Goal: Find specific page/section: Find specific page/section

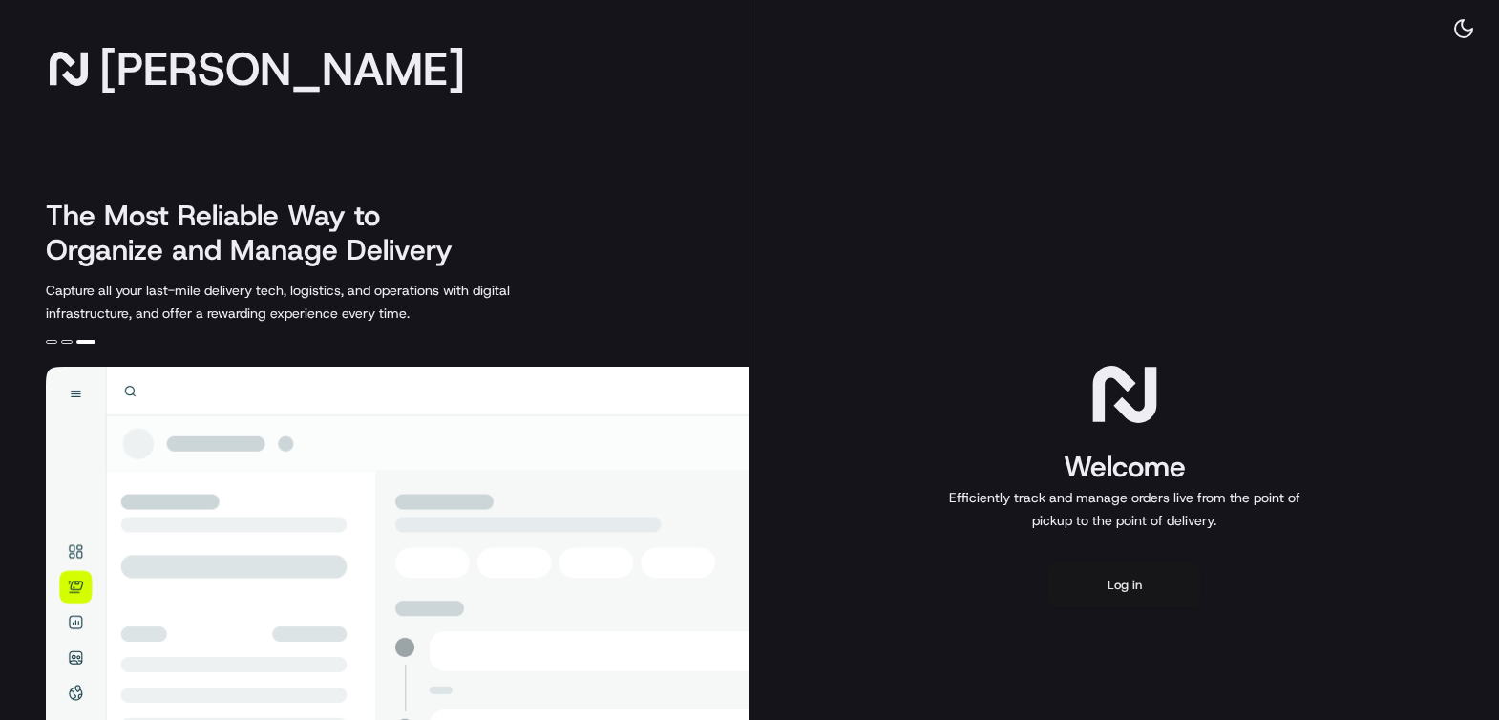
click at [1121, 583] on button "Log in" at bounding box center [1124, 585] width 153 height 46
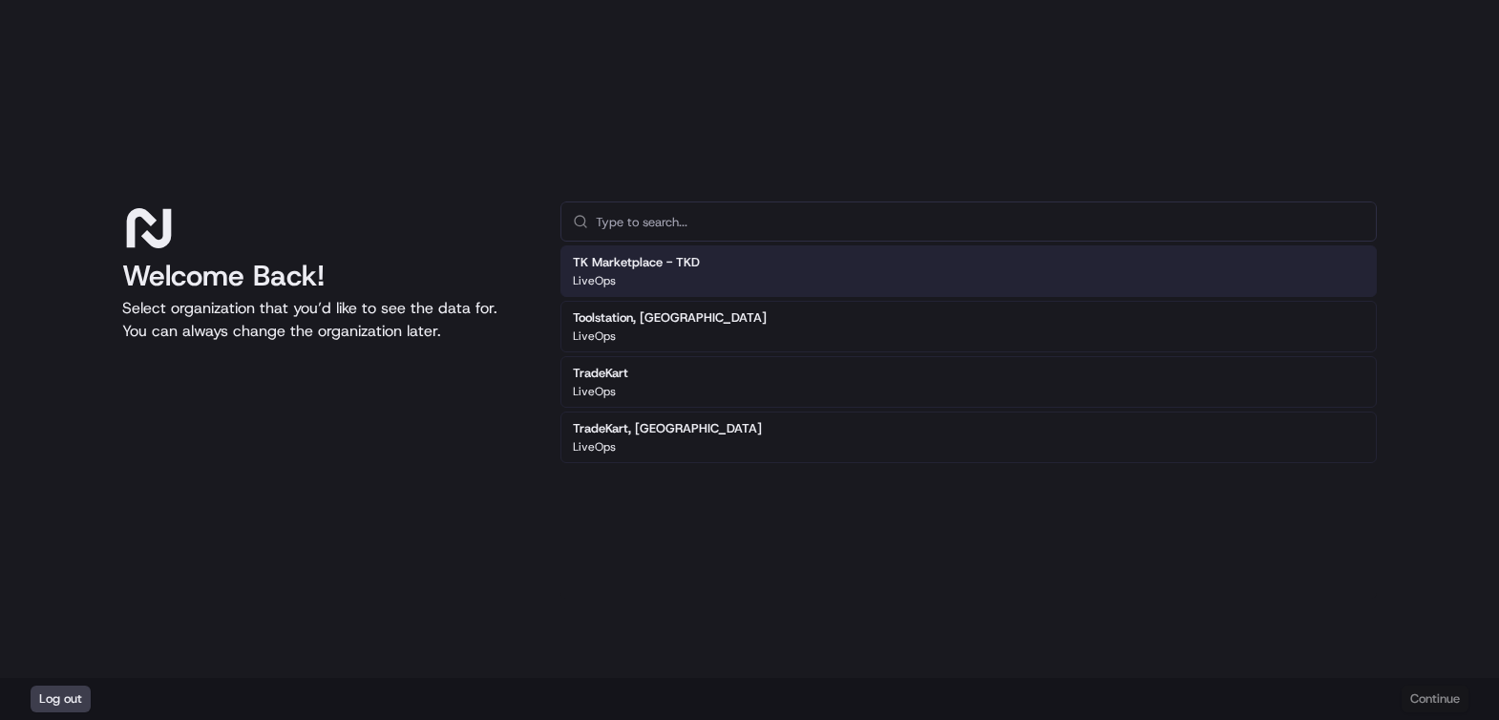
click at [683, 264] on h2 "TK Marketplace - TKD" at bounding box center [636, 262] width 127 height 17
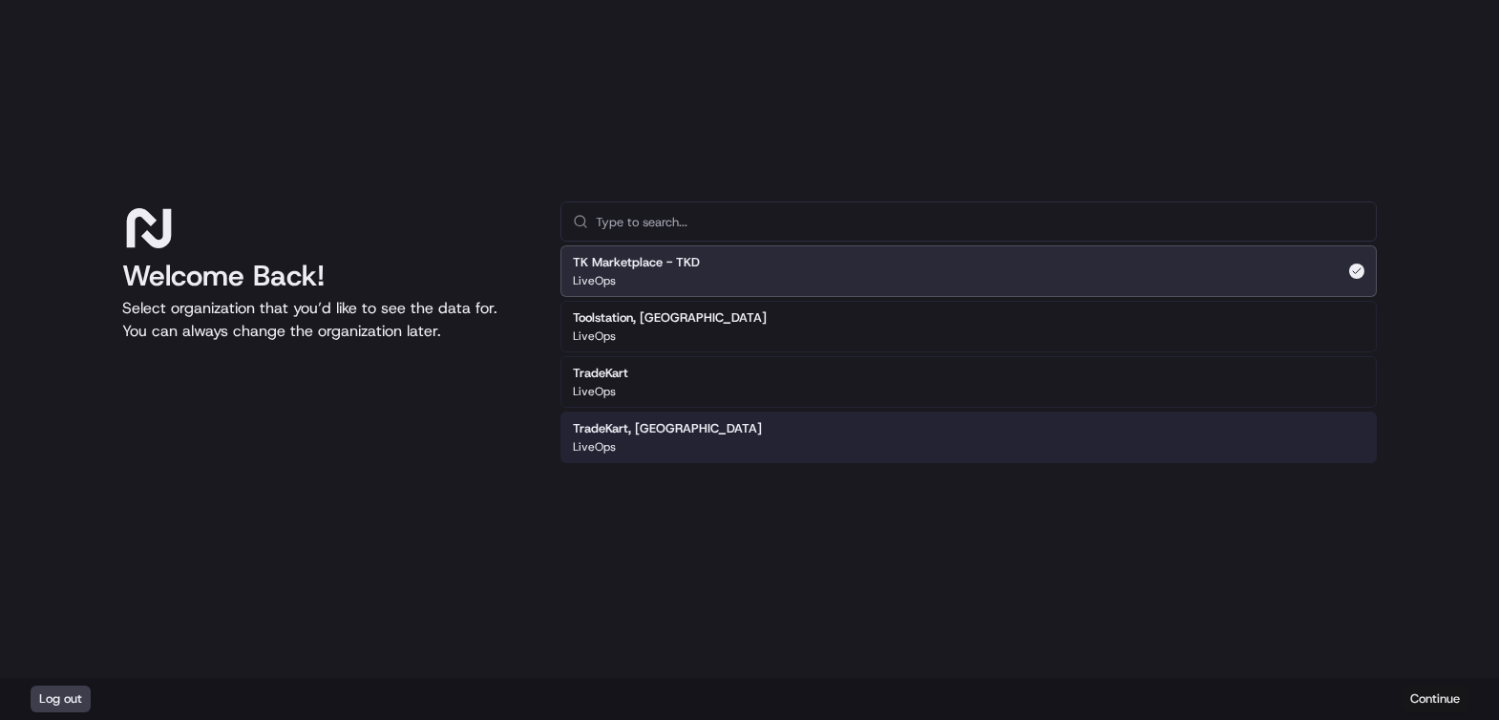
click at [1415, 700] on button "Continue" at bounding box center [1435, 699] width 67 height 27
